Goal: Communication & Community: Answer question/provide support

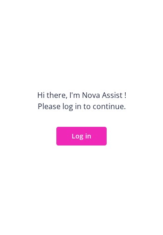
click at [75, 141] on button "Log in" at bounding box center [81, 136] width 50 height 19
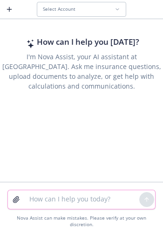
click at [33, 199] on textarea at bounding box center [82, 199] width 116 height 19
click at [66, 207] on textarea "reword -" at bounding box center [82, 199] width 116 height 19
paste textarea "Sorry for the delay, Cigna followed up over the weekend. Confirming the claim w…"
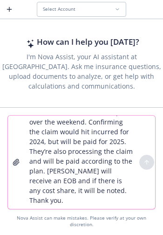
scroll to position [37, 0]
type textarea "reword - Sorry for the delay, Cigna followed up over the weekend. Confirming th…"
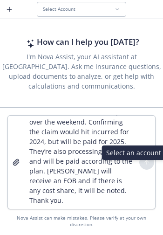
click at [147, 170] on div at bounding box center [146, 162] width 15 height 15
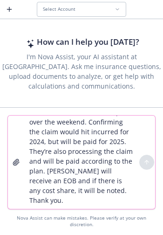
scroll to position [0, 0]
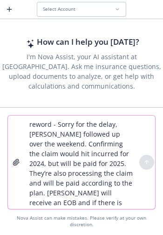
drag, startPoint x: 106, startPoint y: 183, endPoint x: 7, endPoint y: 116, distance: 120.2
click at [7, 116] on div "reword - Sorry for the delay, Cigna followed up over the weekend. Confirming th…" at bounding box center [81, 171] width 163 height 128
